Goal: Find specific page/section: Find specific page/section

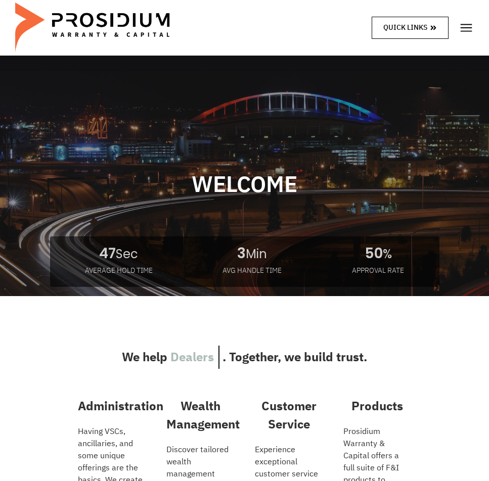
click at [424, 21] on link "Quick Links" at bounding box center [410, 28] width 77 height 22
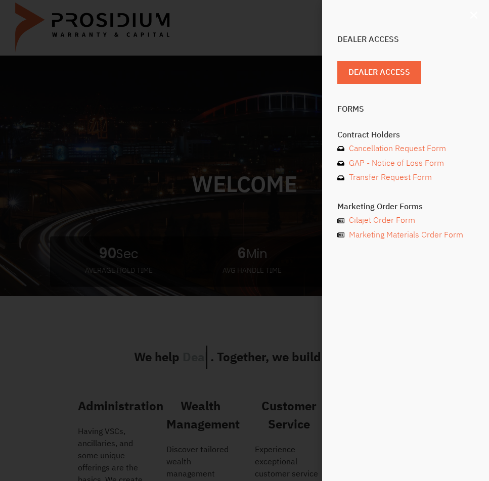
click at [470, 14] on icon "Close" at bounding box center [474, 15] width 10 height 10
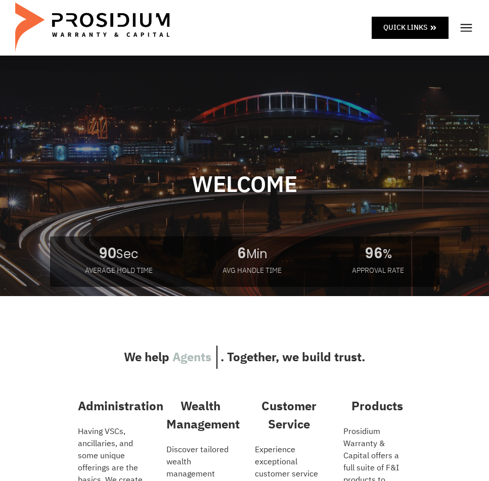
click at [466, 26] on img at bounding box center [466, 27] width 15 height 15
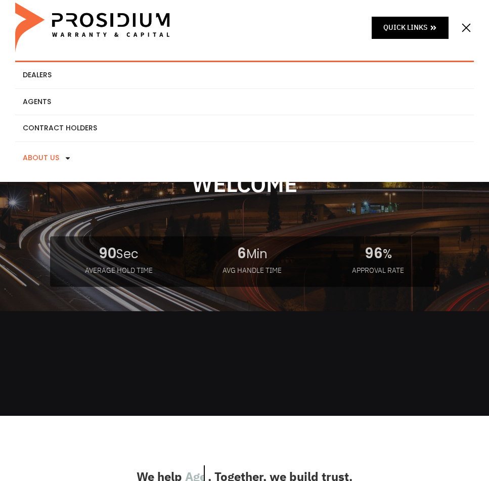
click at [48, 159] on link "About Us" at bounding box center [244, 158] width 459 height 32
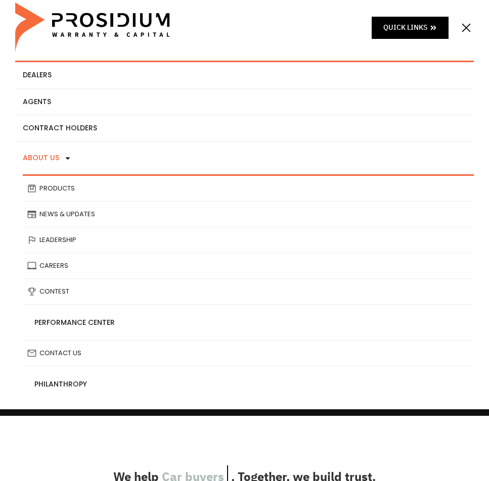
click at [50, 164] on link "About Us" at bounding box center [244, 158] width 459 height 32
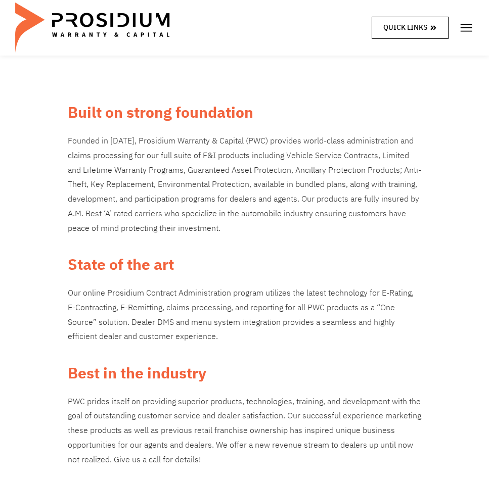
click at [416, 32] on span "Quick Links" at bounding box center [405, 27] width 44 height 13
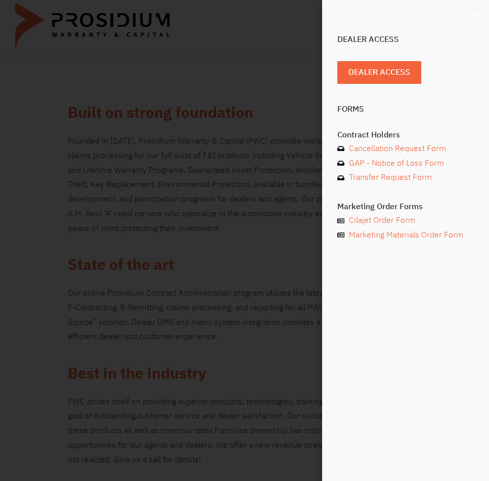
click at [469, 16] on div "Dealer Access Dealer Access Forms Contract Holders Cancellation Request Form GA…" at bounding box center [405, 240] width 167 height 481
click at [473, 14] on icon "Close" at bounding box center [474, 15] width 10 height 10
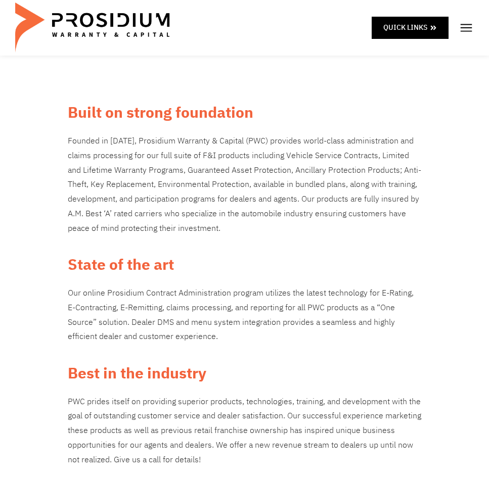
click at [466, 23] on img at bounding box center [466, 27] width 15 height 15
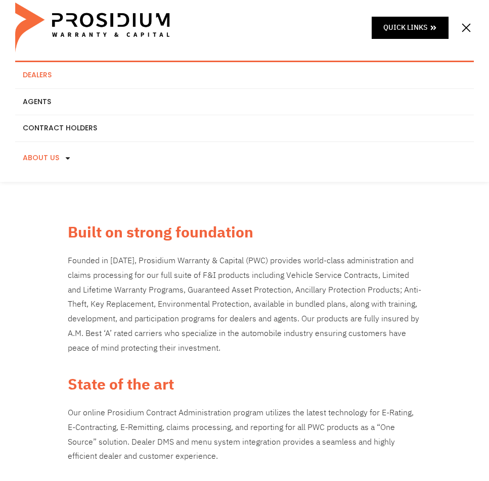
click at [69, 77] on link "Dealers" at bounding box center [244, 75] width 459 height 26
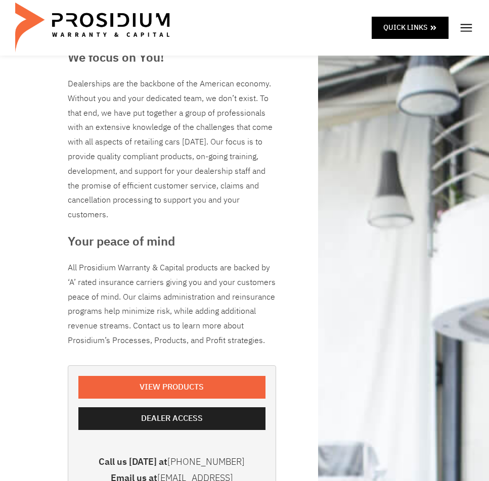
scroll to position [101, 0]
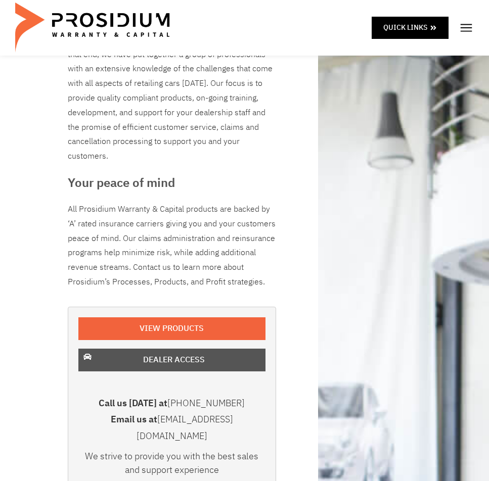
click at [202, 355] on span "Dealer Access" at bounding box center [174, 360] width 62 height 15
